Goal: Task Accomplishment & Management: Manage account settings

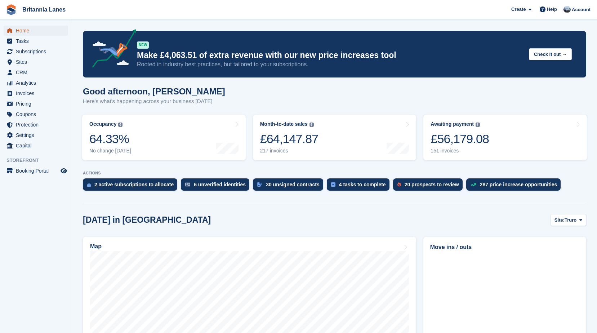
drag, startPoint x: 0, startPoint y: 0, endPoint x: 34, endPoint y: 28, distance: 44.2
click at [34, 28] on span "Home" at bounding box center [37, 31] width 43 height 10
click at [35, 48] on span "Subscriptions" at bounding box center [37, 51] width 43 height 10
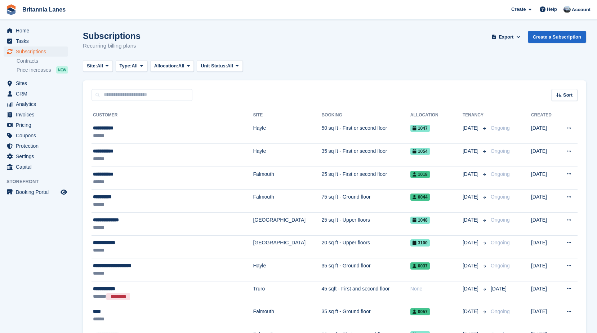
click at [129, 100] on input "text" at bounding box center [141, 95] width 101 height 12
type input "******"
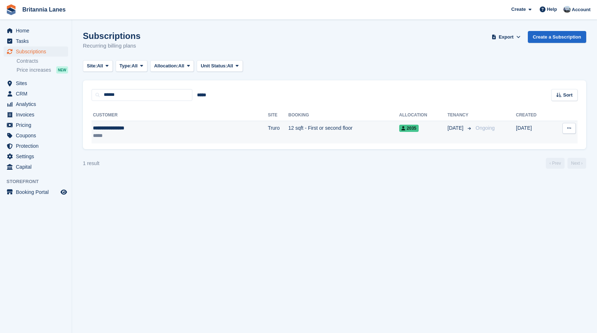
click at [138, 131] on div "**********" at bounding box center [143, 128] width 101 height 8
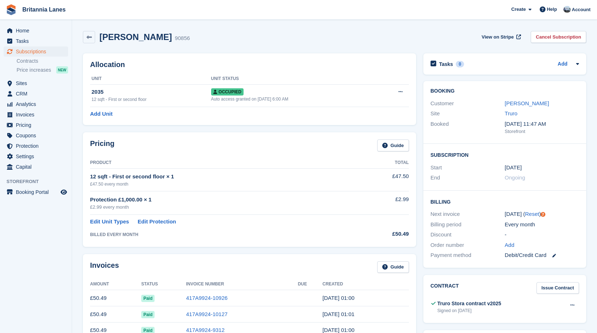
click at [309, 150] on div "Pricing Guide" at bounding box center [249, 147] width 319 height 16
click at [549, 39] on link "Cancel Subscription" at bounding box center [558, 37] width 55 height 12
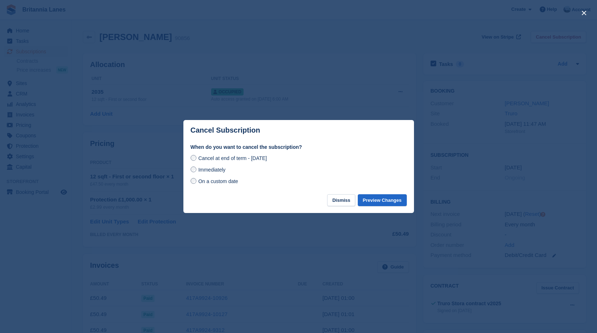
click at [213, 169] on span "Immediately" at bounding box center [211, 170] width 27 height 6
click at [367, 197] on button "Preview Changes" at bounding box center [382, 200] width 49 height 12
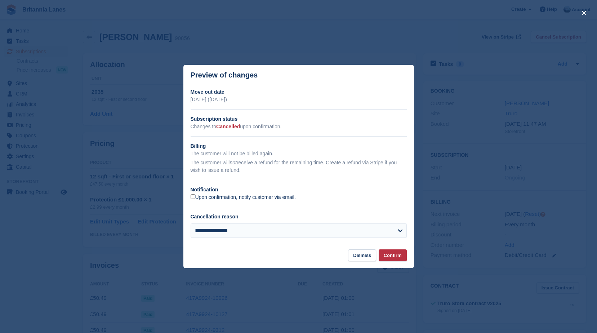
click at [231, 198] on label "Upon confirmation, notify customer via email." at bounding box center [243, 197] width 105 height 6
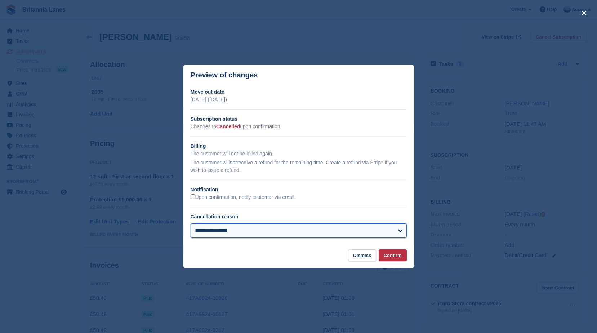
click at [235, 233] on select "**********" at bounding box center [299, 230] width 216 height 14
select select "**********"
click at [191, 224] on select "**********" at bounding box center [299, 230] width 216 height 14
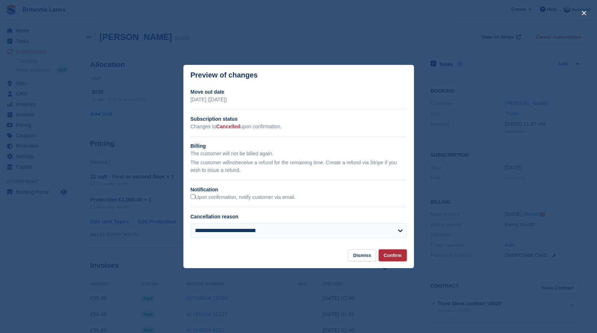
click at [389, 257] on button "Confirm" at bounding box center [393, 255] width 28 height 12
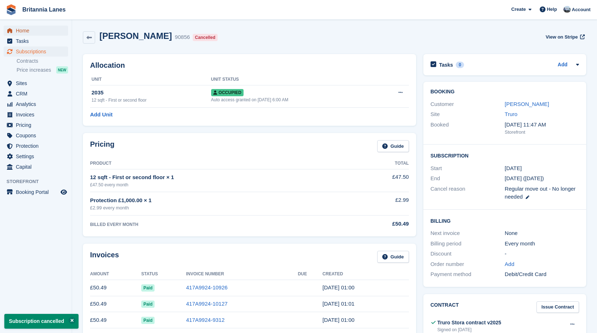
click at [28, 32] on span "Home" at bounding box center [37, 31] width 43 height 10
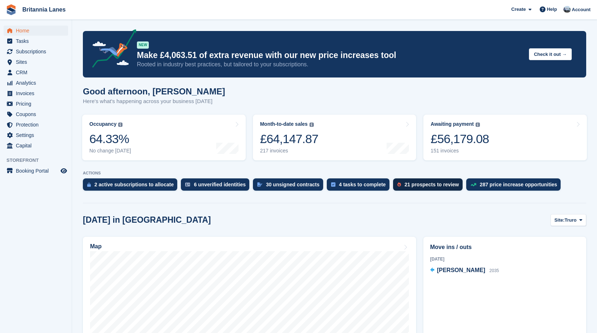
click at [423, 186] on div "21 prospects to review" at bounding box center [432, 185] width 54 height 6
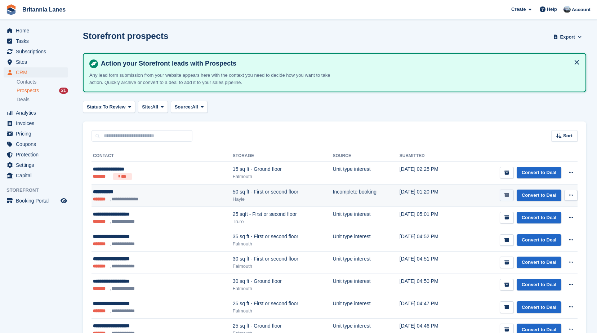
click at [510, 196] on button "submit" at bounding box center [507, 195] width 14 height 12
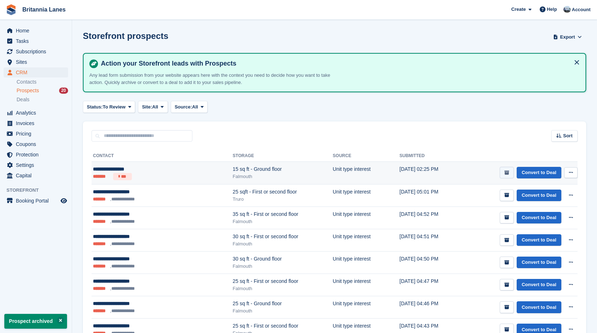
click at [508, 173] on icon "submit" at bounding box center [506, 172] width 5 height 5
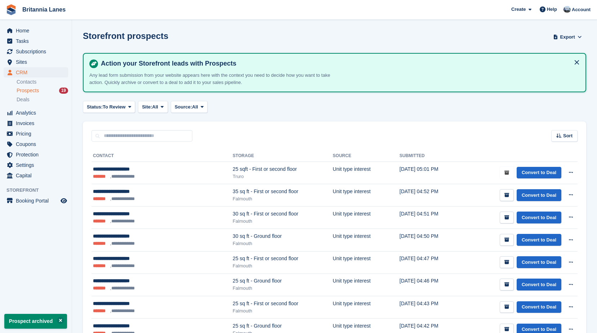
click at [508, 173] on icon "submit" at bounding box center [506, 172] width 5 height 5
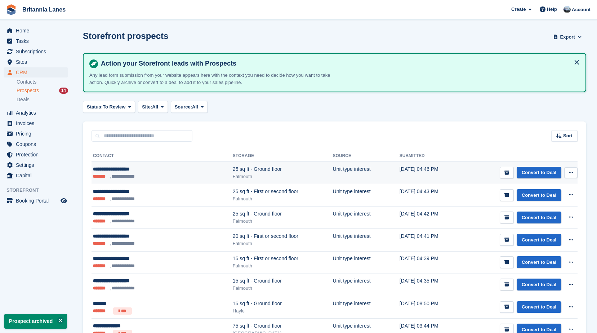
click at [570, 173] on icon at bounding box center [571, 172] width 4 height 5
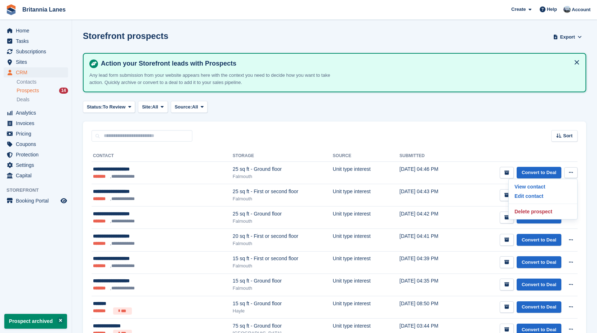
click at [534, 151] on th at bounding box center [518, 156] width 119 height 12
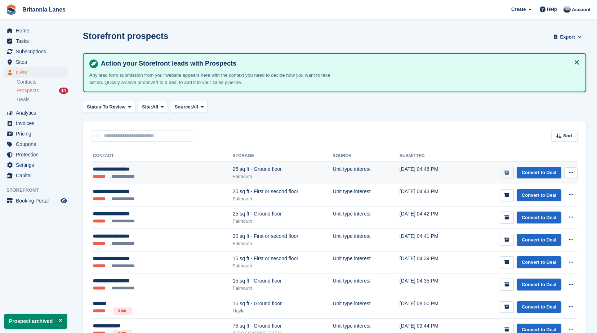
click at [508, 174] on icon "submit" at bounding box center [506, 172] width 5 height 5
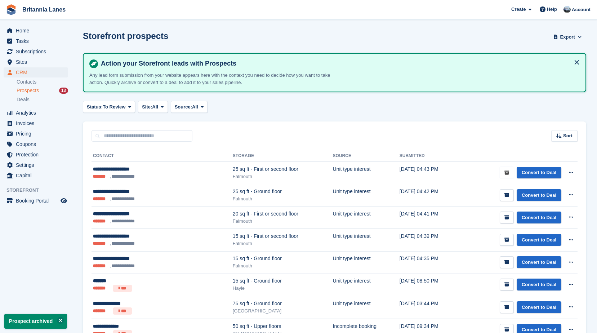
click at [508, 174] on icon "submit" at bounding box center [506, 172] width 5 height 5
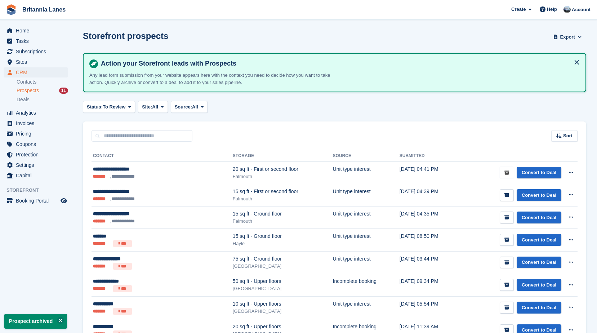
click at [508, 174] on icon "submit" at bounding box center [506, 172] width 5 height 5
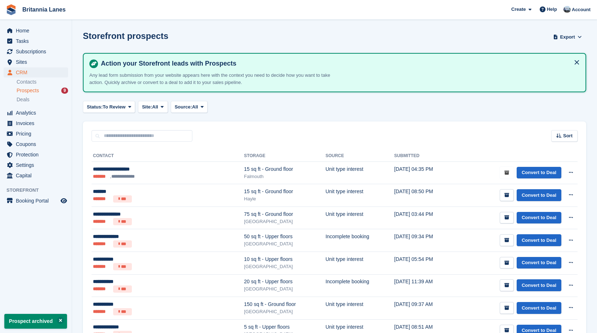
click at [508, 174] on icon "submit" at bounding box center [506, 172] width 5 height 5
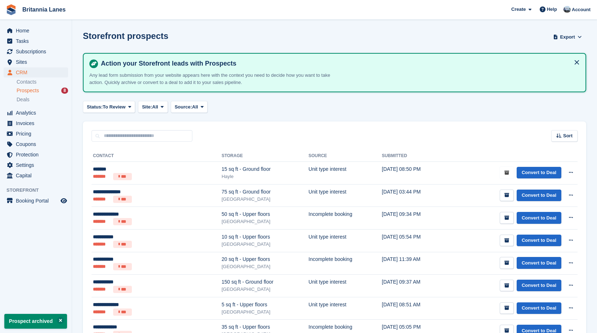
click at [508, 174] on icon "submit" at bounding box center [506, 172] width 5 height 5
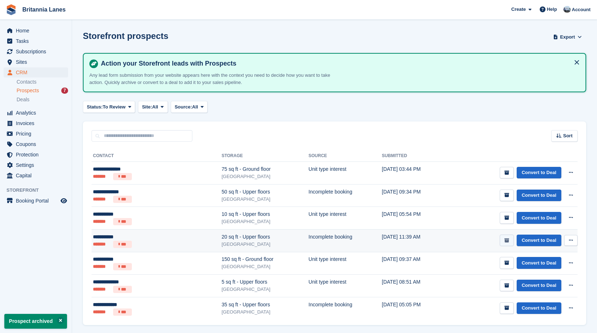
click at [504, 242] on button "submit" at bounding box center [507, 240] width 14 height 12
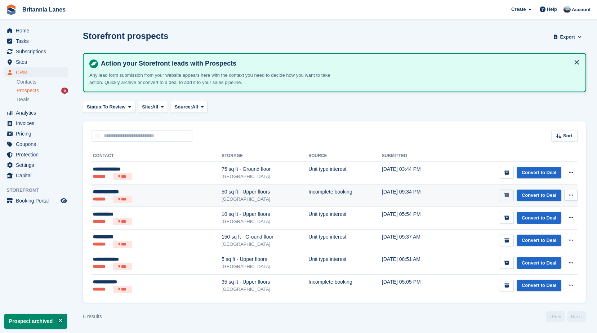
click at [509, 196] on icon "submit" at bounding box center [506, 195] width 5 height 5
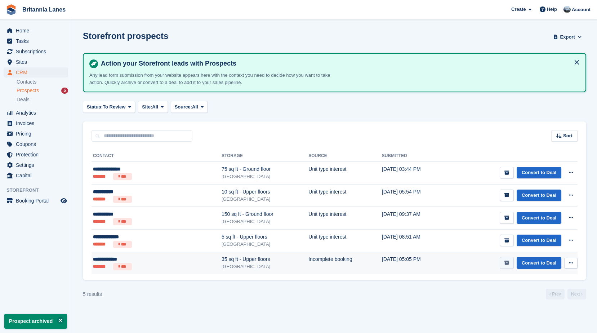
click at [507, 265] on icon "submit" at bounding box center [506, 262] width 5 height 5
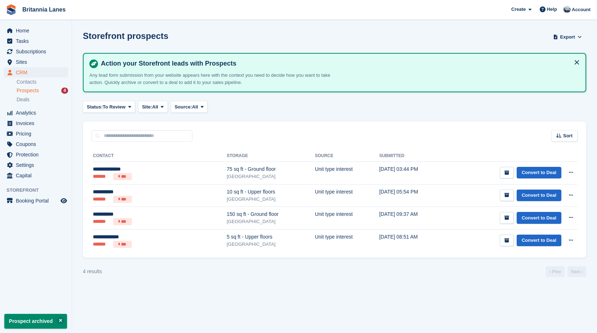
click at [43, 24] on div "Home Tasks Subscriptions Subscriptions Subscriptions Contracts Price increases …" at bounding box center [36, 102] width 72 height 158
click at [40, 28] on span "Home" at bounding box center [37, 31] width 43 height 10
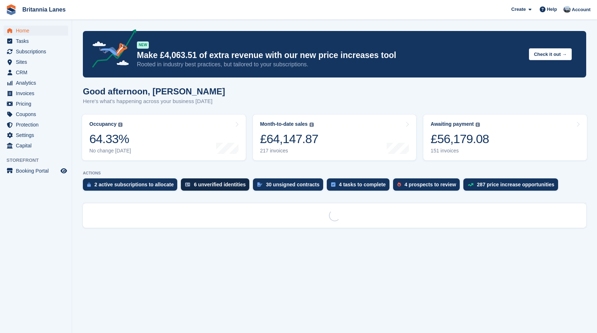
click at [194, 185] on div "6 unverified identities" at bounding box center [220, 185] width 52 height 6
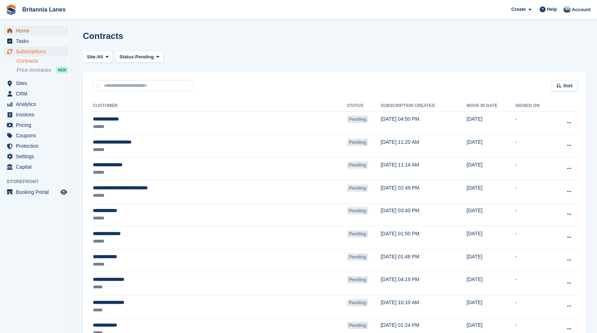
click at [24, 30] on span "Home" at bounding box center [37, 31] width 43 height 10
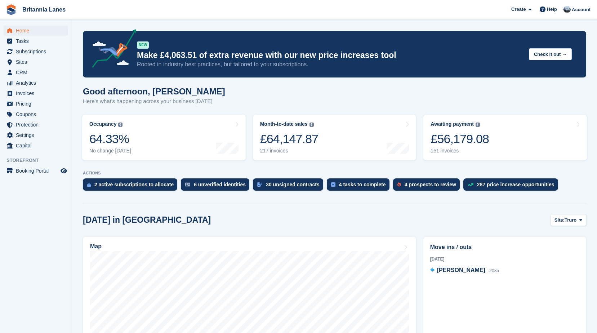
click at [197, 94] on h1 "Good afternoon, [PERSON_NAME]" at bounding box center [154, 91] width 142 height 10
click at [345, 106] on div "Good afternoon, [PERSON_NAME] Here's what's happening across your business [DAT…" at bounding box center [334, 100] width 503 height 28
click at [334, 180] on div "4 tasks to complete" at bounding box center [358, 184] width 63 height 12
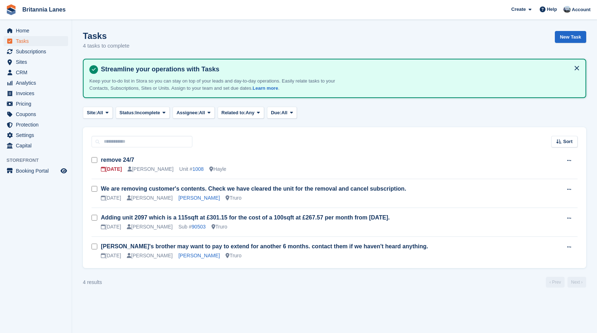
click at [357, 139] on div "Sort Sort by Due on Created on Sooner Later" at bounding box center [334, 137] width 503 height 21
click at [29, 32] on span "Home" at bounding box center [37, 31] width 43 height 10
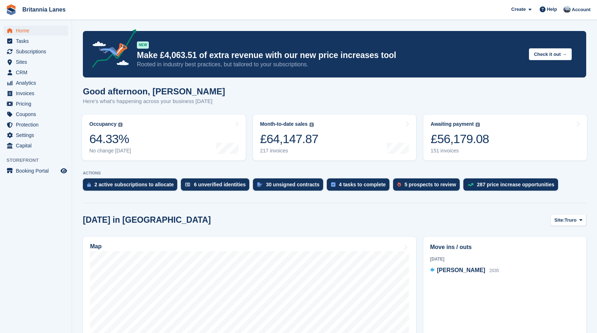
click at [449, 222] on div "[DATE] in [GEOGRAPHIC_DATA] Site: [GEOGRAPHIC_DATA] Truro Falmouth Exeter Hayle" at bounding box center [334, 220] width 503 height 12
